Goal: Information Seeking & Learning: Understand process/instructions

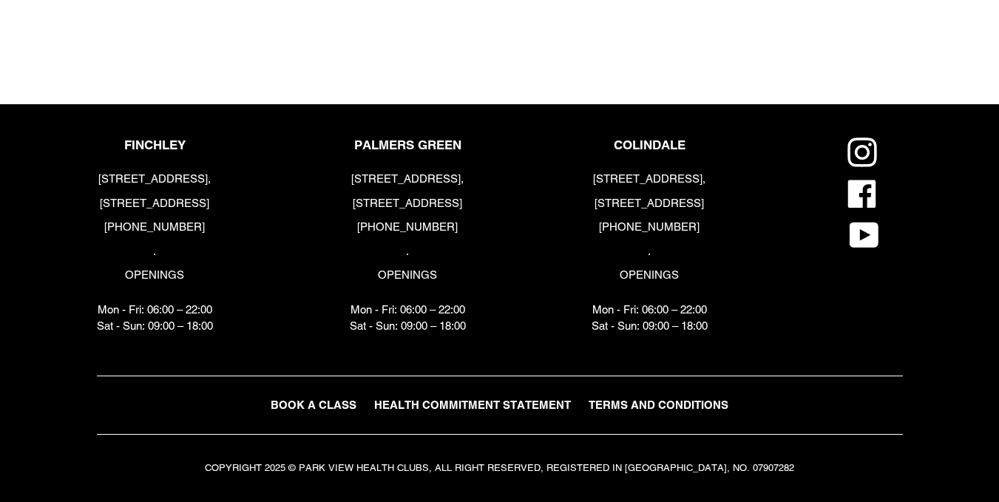
scroll to position [3714, 0]
drag, startPoint x: 98, startPoint y: 179, endPoint x: 194, endPoint y: 203, distance: 99.2
click at [203, 206] on div "[STREET_ADDRESS] [PHONE_NUMBER] . OPENINGS Mon - Fri: 06:00 – 22:00 Sat - Sun: …" at bounding box center [155, 254] width 116 height 164
copy div "[STREET_ADDRESS]"
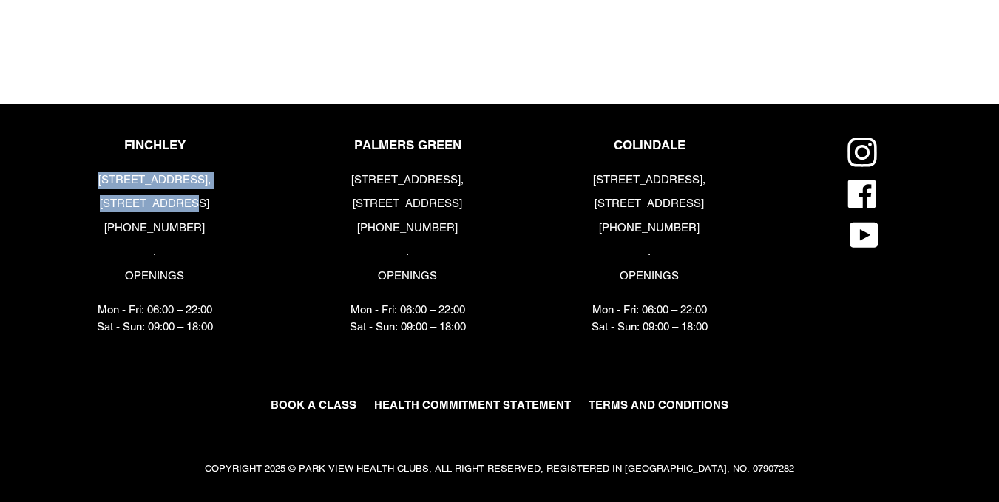
click at [629, 407] on span "TERMS AND CONDITIONS" at bounding box center [659, 405] width 140 height 13
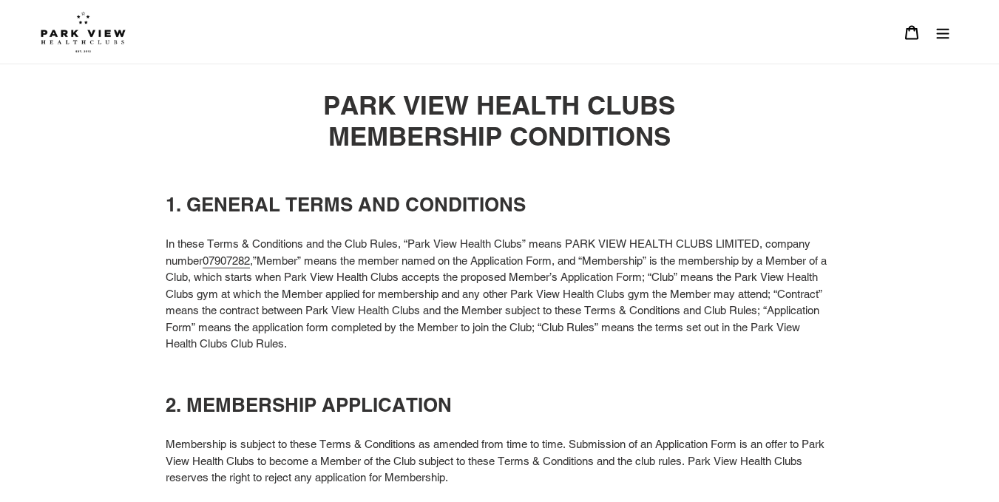
click at [246, 143] on h1 "PARK VIEW HEALTH CLUBS MEMBERSHIP CONDITIONS" at bounding box center [500, 121] width 668 height 62
